Goal: Find specific page/section: Find specific page/section

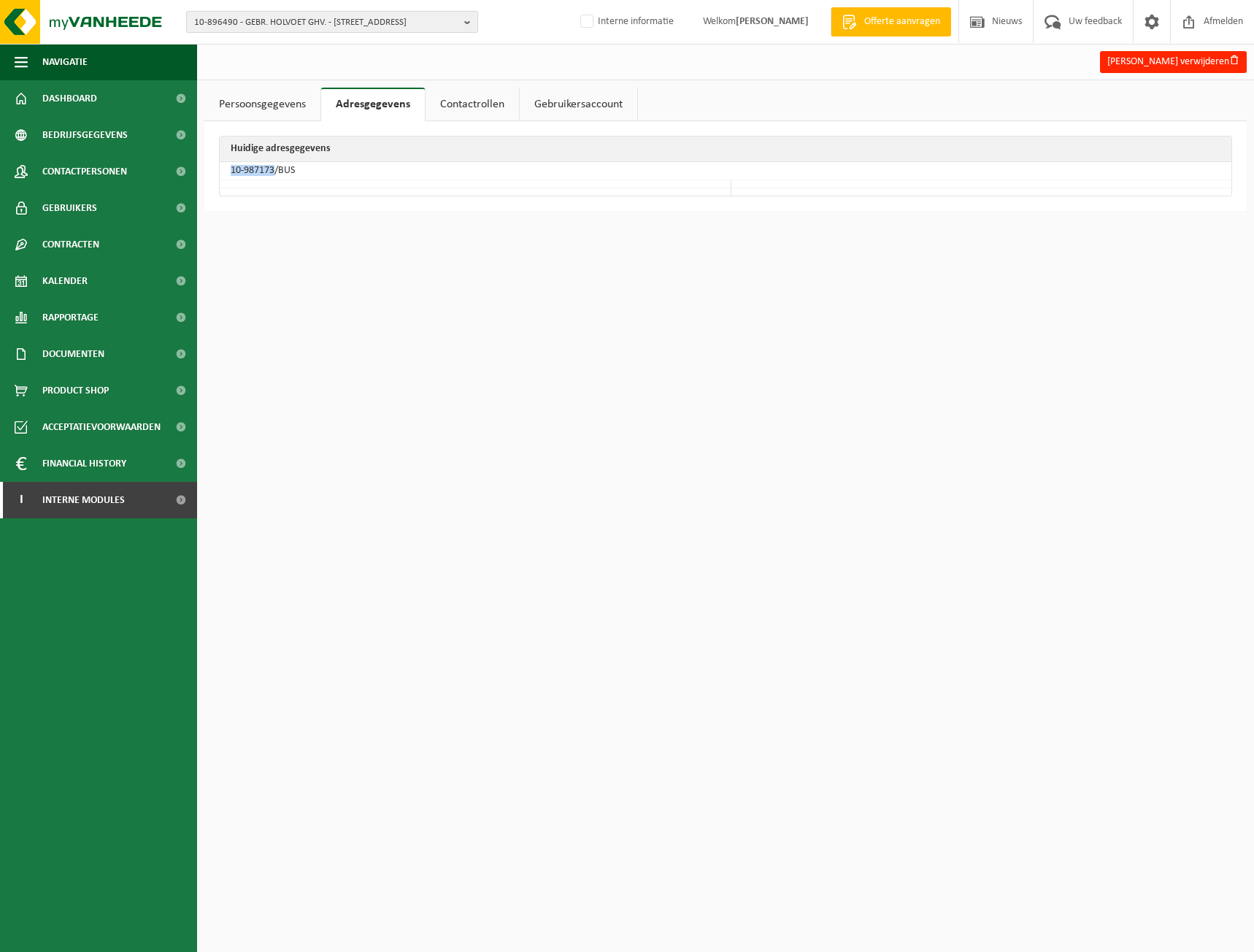
drag, startPoint x: 0, startPoint y: 0, endPoint x: 294, endPoint y: 25, distance: 295.1
click at [294, 25] on span "10-896490 - GEBR. HOLVOET GHV. - [STREET_ADDRESS]" at bounding box center [326, 22] width 264 height 22
type input "10-733962"
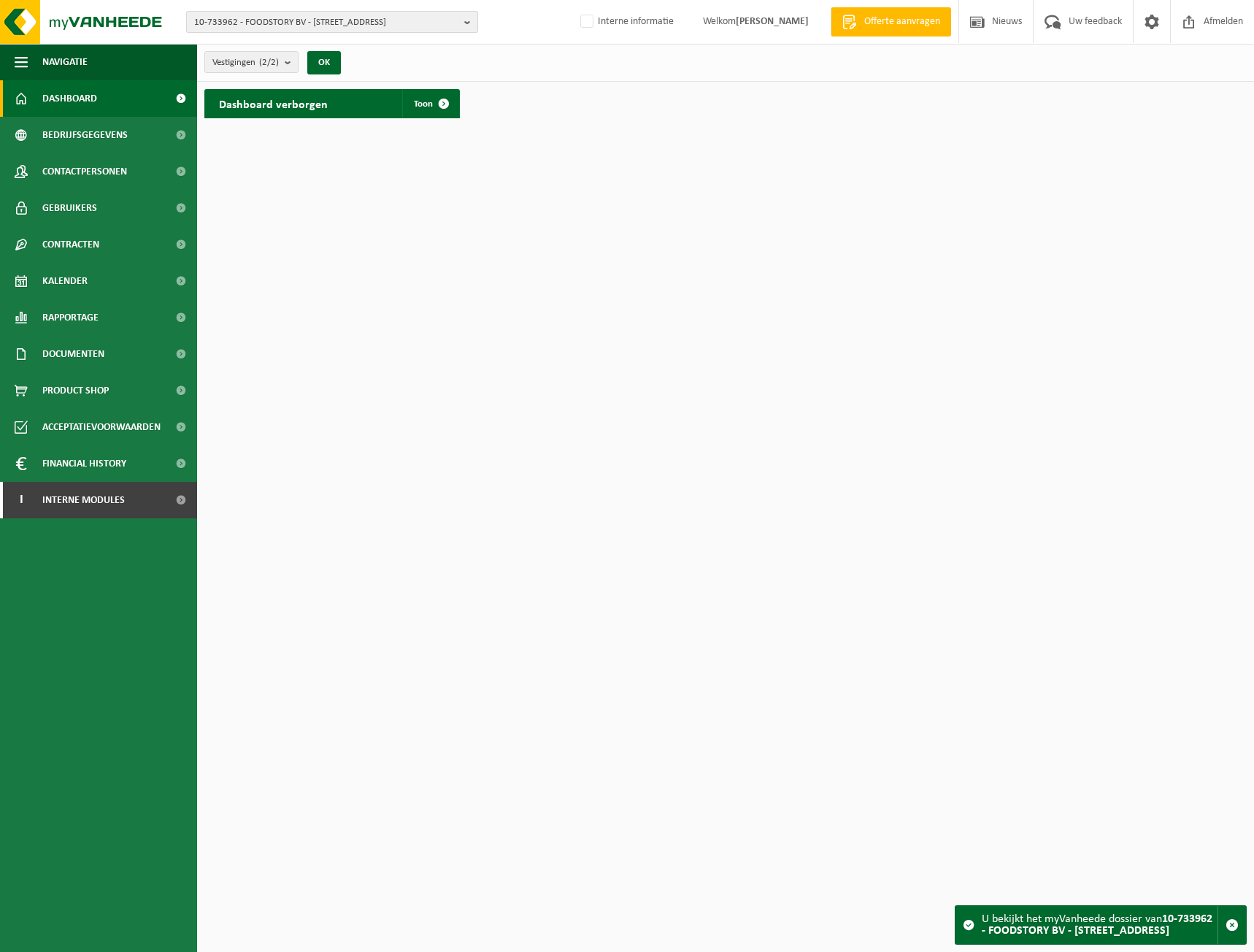
click at [213, 17] on span "10-733962 - FOODSTORY BV - 8380 ZEEBRUGGE, GROENLANDSTRAAT 21" at bounding box center [326, 22] width 264 height 22
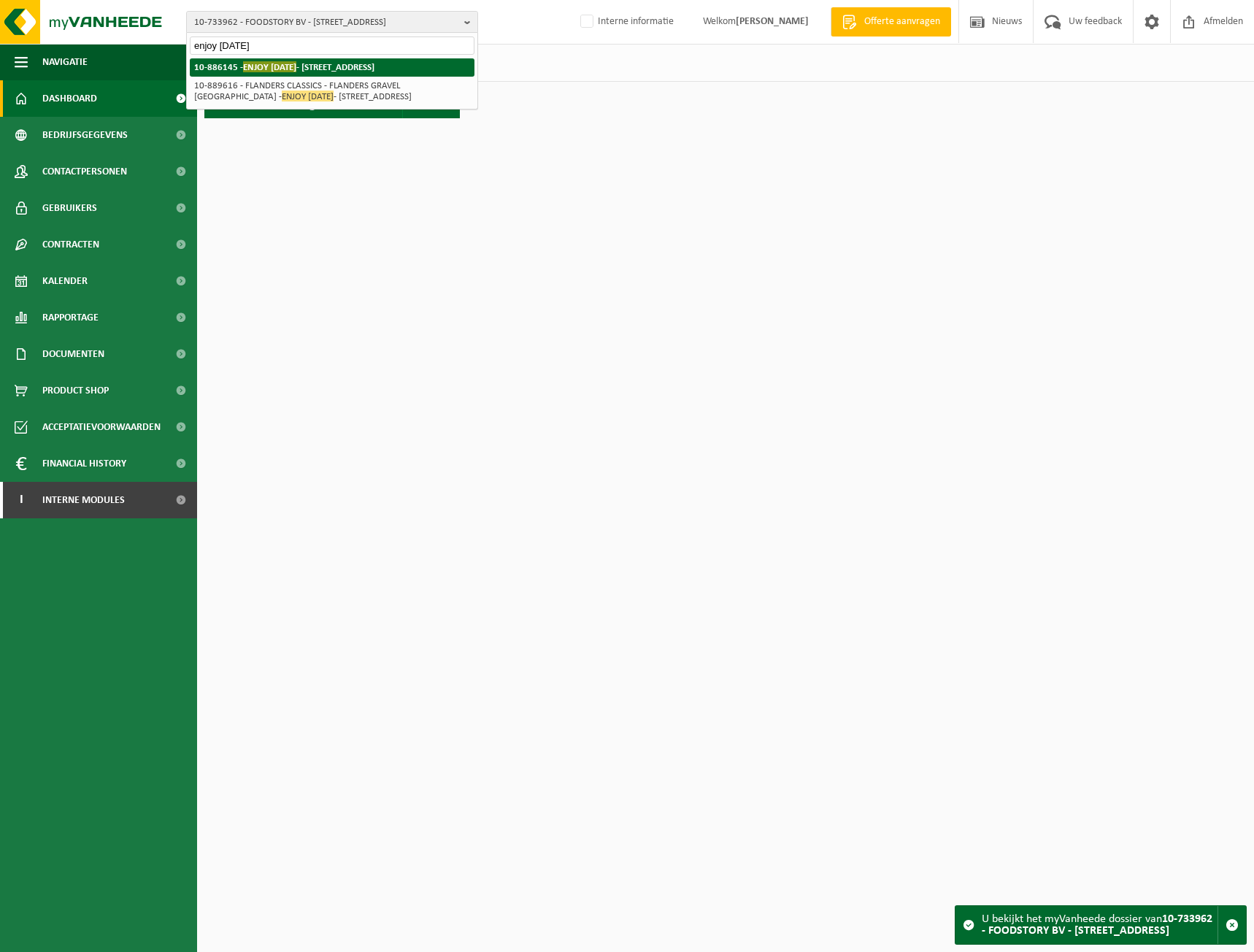
type input "enjoy today"
click at [271, 67] on span "ENJOY TODAY" at bounding box center [270, 66] width 54 height 11
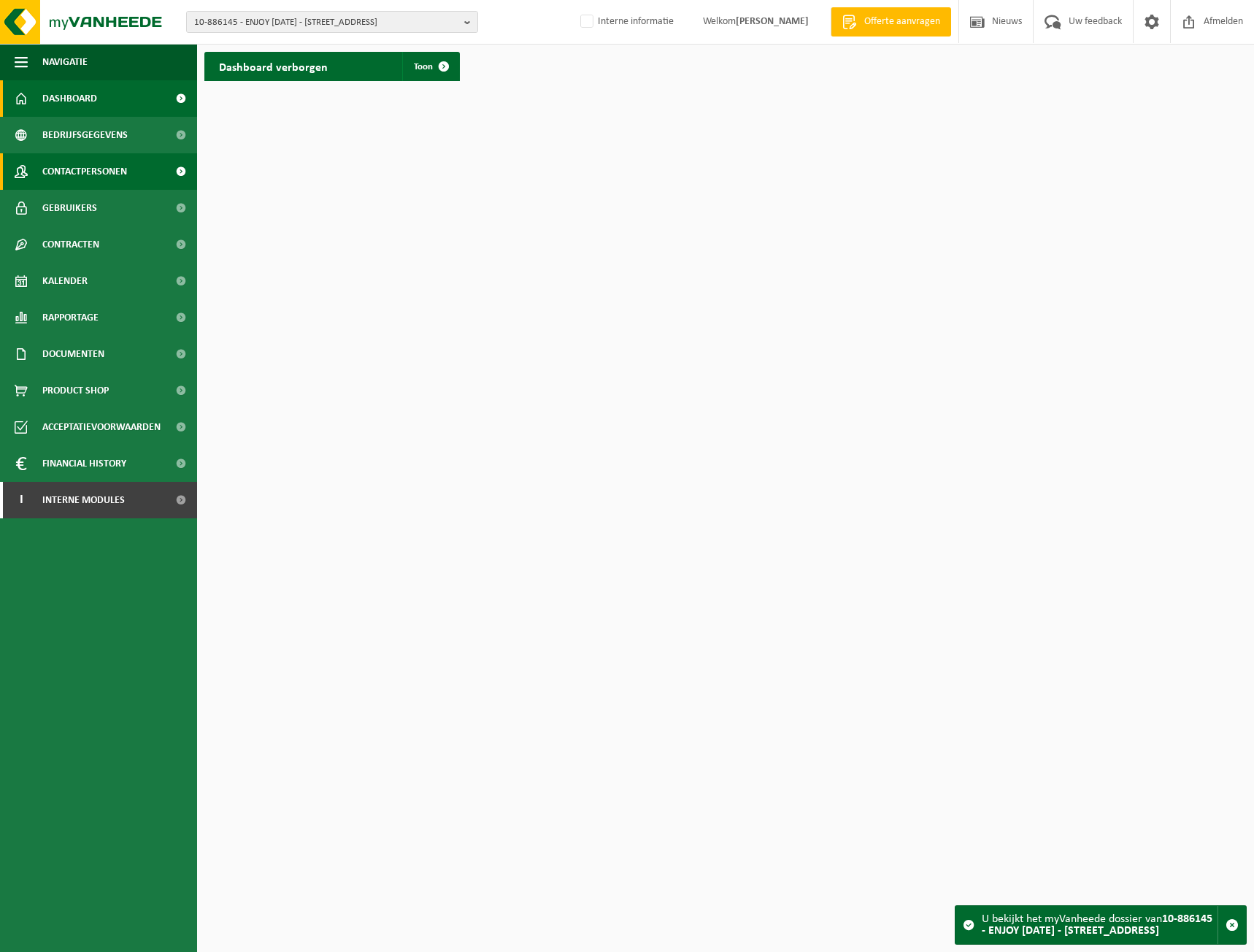
click at [76, 167] on span "Contactpersonen" at bounding box center [85, 172] width 85 height 37
